Goal: Manage account settings

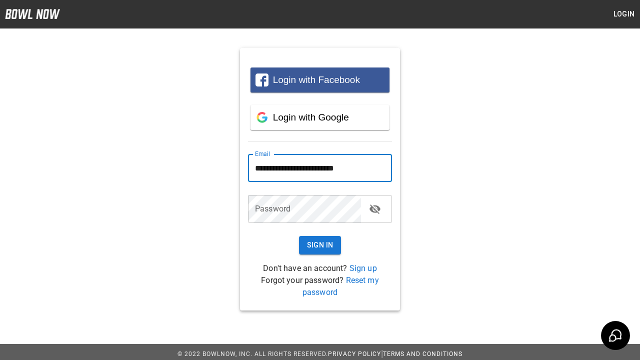
type input "**********"
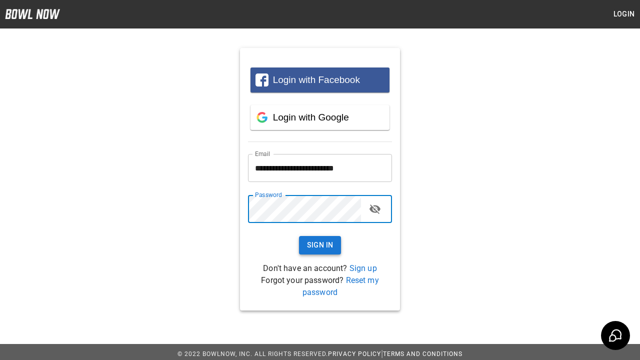
click at [320, 245] on button "Sign In" at bounding box center [320, 245] width 42 height 18
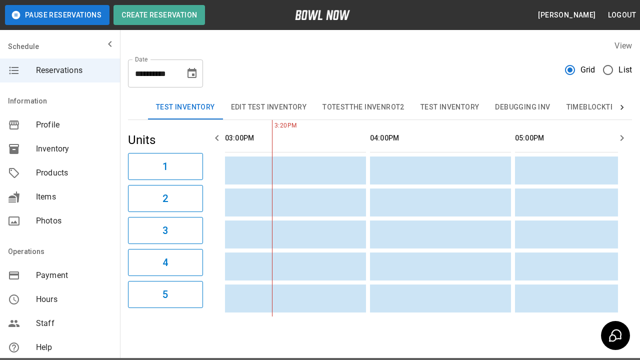
scroll to position [0, 430]
click at [387, 107] on button "Bowling" at bounding box center [387, 107] width 48 height 24
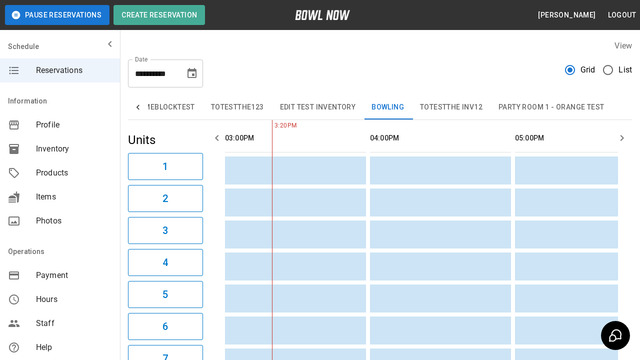
type input "**********"
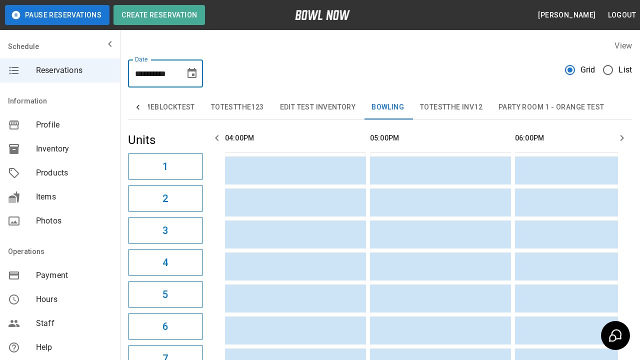
scroll to position [0, 725]
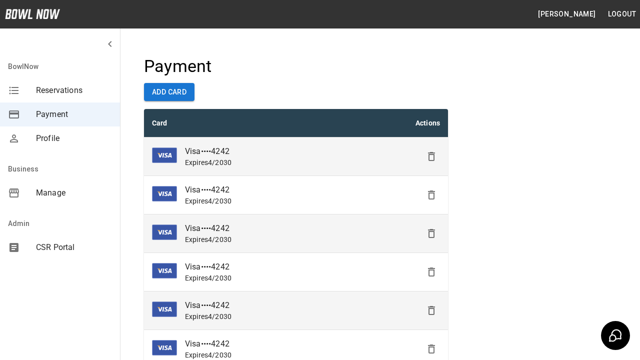
click at [431, 156] on icon "Delete" at bounding box center [431, 156] width 12 height 12
click at [431, 195] on icon "Delete" at bounding box center [431, 195] width 12 height 12
click at [431, 233] on icon "Delete" at bounding box center [431, 233] width 12 height 12
click at [431, 272] on icon "Delete" at bounding box center [431, 272] width 12 height 12
click at [431, 310] on icon "Delete" at bounding box center [431, 310] width 12 height 12
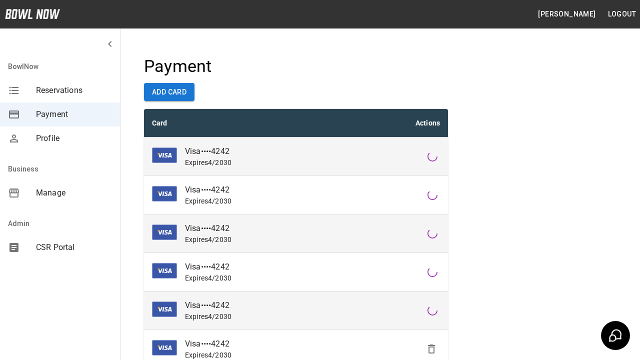
click at [431, 349] on icon "Delete" at bounding box center [431, 349] width 12 height 12
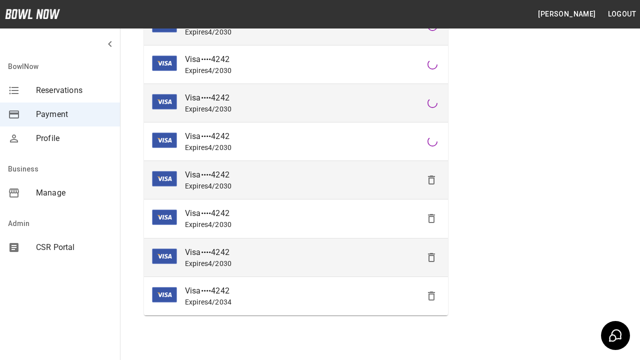
click at [431, 180] on icon "Delete" at bounding box center [431, 180] width 12 height 12
click at [431, 218] on icon "Delete" at bounding box center [431, 218] width 12 height 12
click at [431, 257] on icon "Delete" at bounding box center [431, 257] width 12 height 12
click at [431, 295] on icon "Delete" at bounding box center [431, 296] width 12 height 12
